Goal: Book appointment/travel/reservation

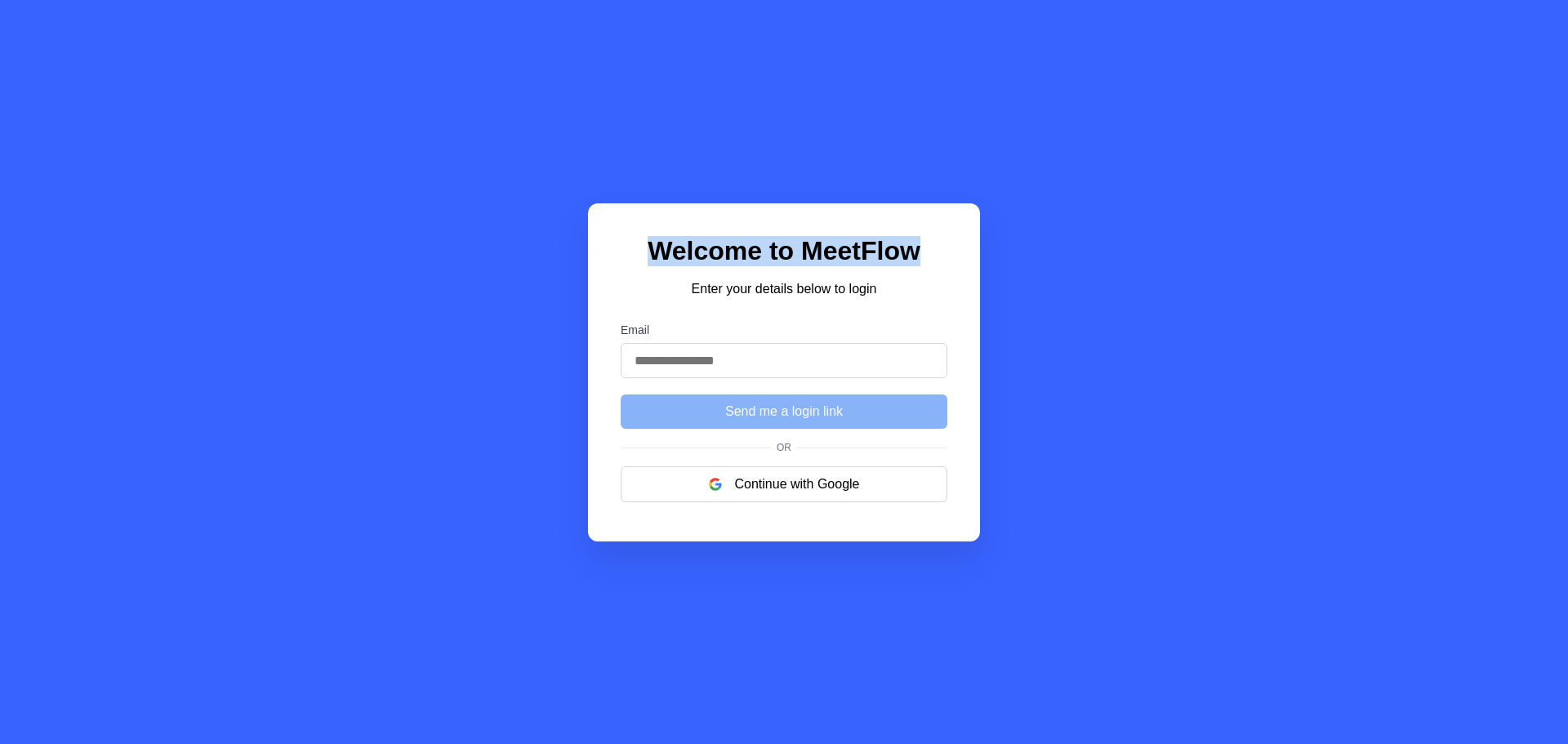
drag, startPoint x: 455, startPoint y: 110, endPoint x: 1040, endPoint y: 223, distance: 595.8
click at [1040, 223] on div "Welcome to MeetFlow Enter your details below to login Email Send me a login lin…" at bounding box center [784, 372] width 1568 height 744
click at [759, 367] on input "Email" at bounding box center [784, 360] width 327 height 35
drag, startPoint x: 1150, startPoint y: 455, endPoint x: 1122, endPoint y: 461, distance: 28.6
click at [1150, 455] on div "Welcome to MeetFlow Enter your details below to login Email Send me a login lin…" at bounding box center [784, 372] width 1568 height 744
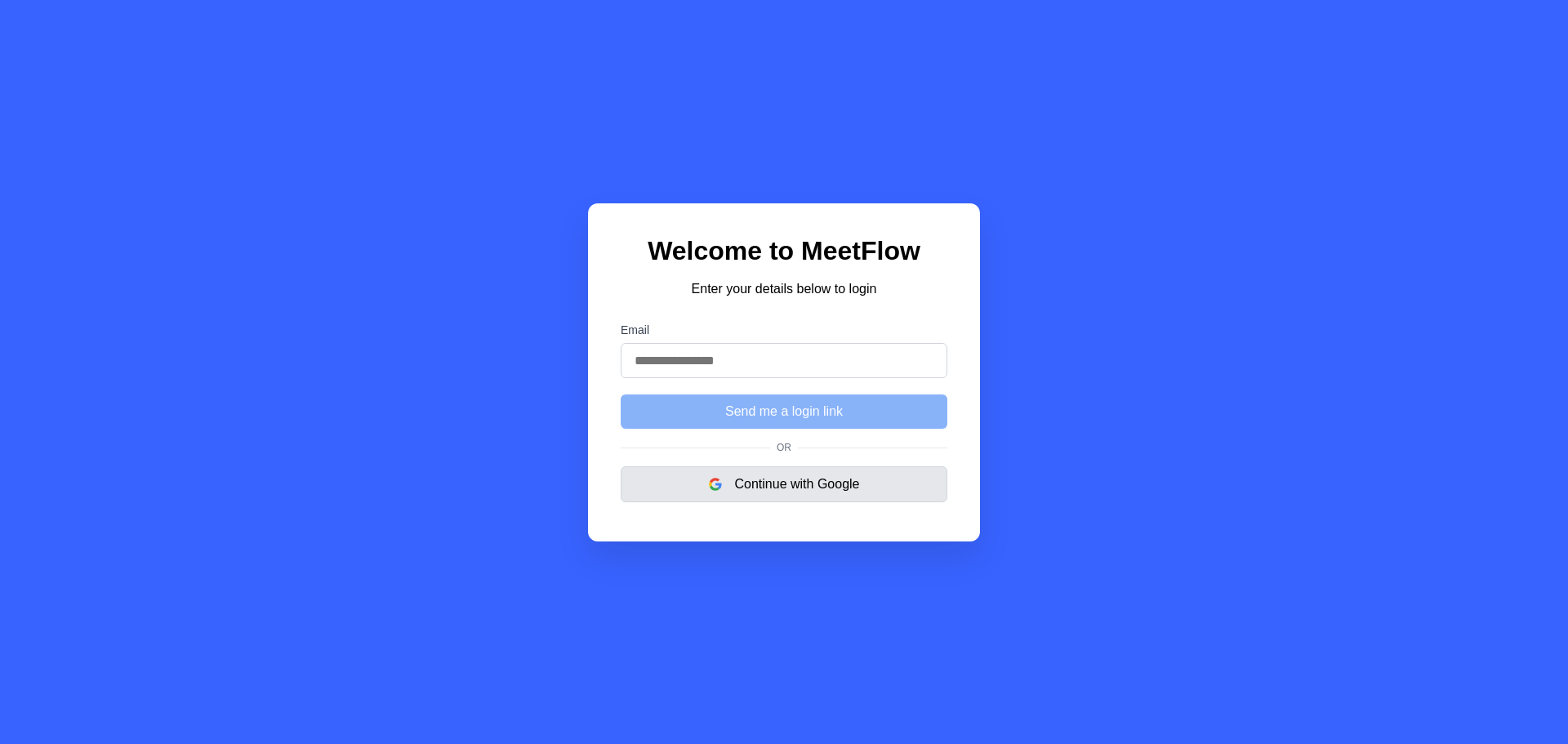
click at [899, 479] on button "Continue with Google" at bounding box center [784, 485] width 327 height 36
